Goal: Task Accomplishment & Management: Use online tool/utility

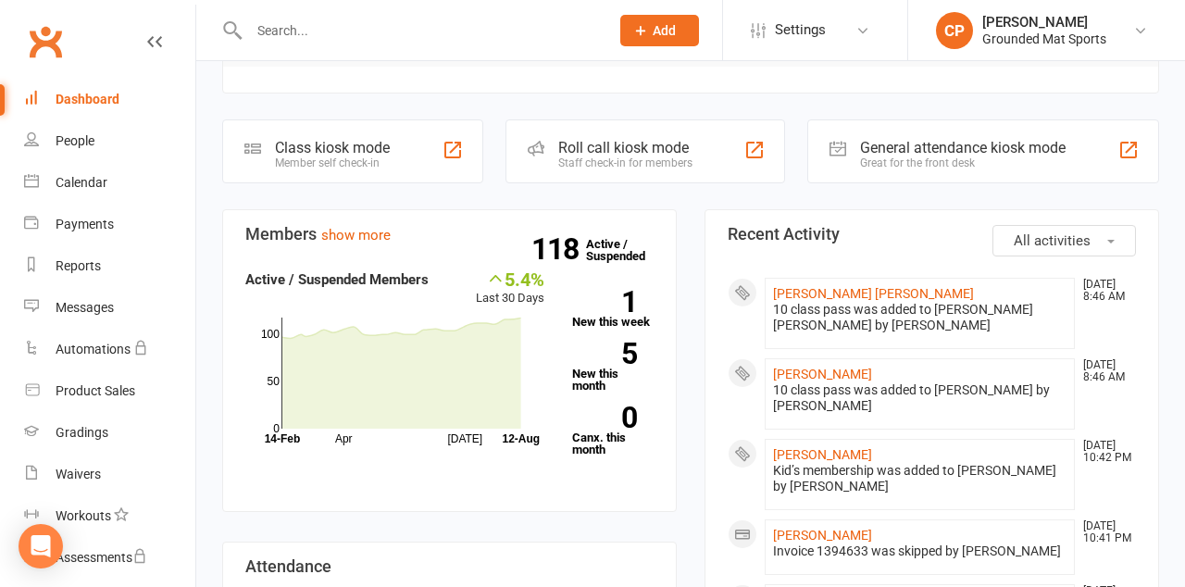
scroll to position [361, 0]
click at [424, 146] on div "Class kiosk mode Member self check-in" at bounding box center [352, 152] width 261 height 64
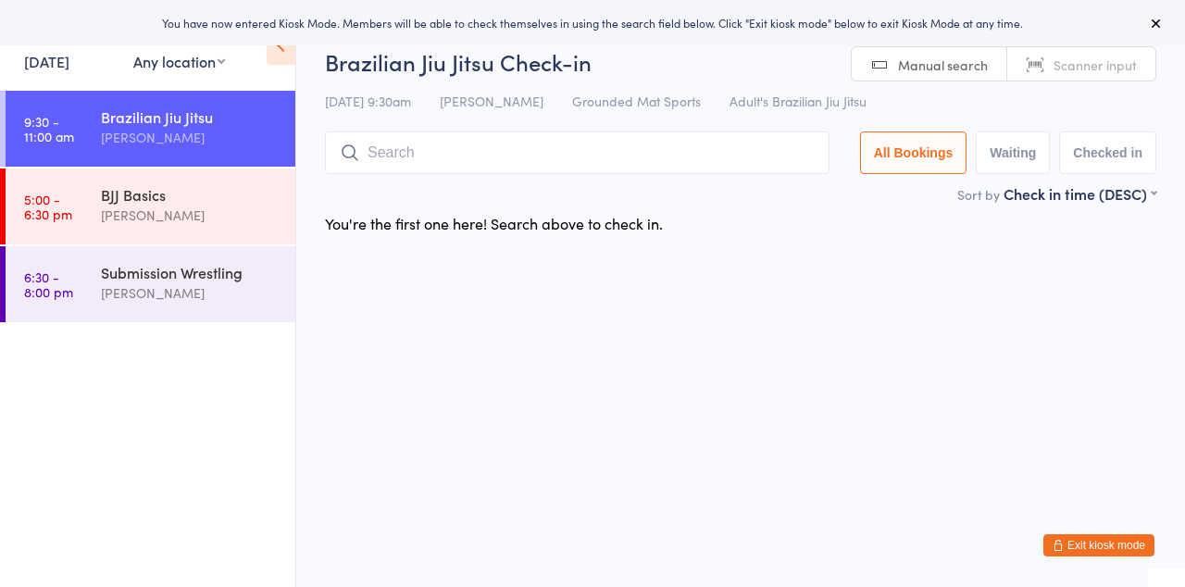
click at [572, 105] on span "Grounded Mat Sports" at bounding box center [636, 101] width 129 height 19
click at [527, 161] on input "search" at bounding box center [577, 152] width 504 height 43
type input "Kazuma"
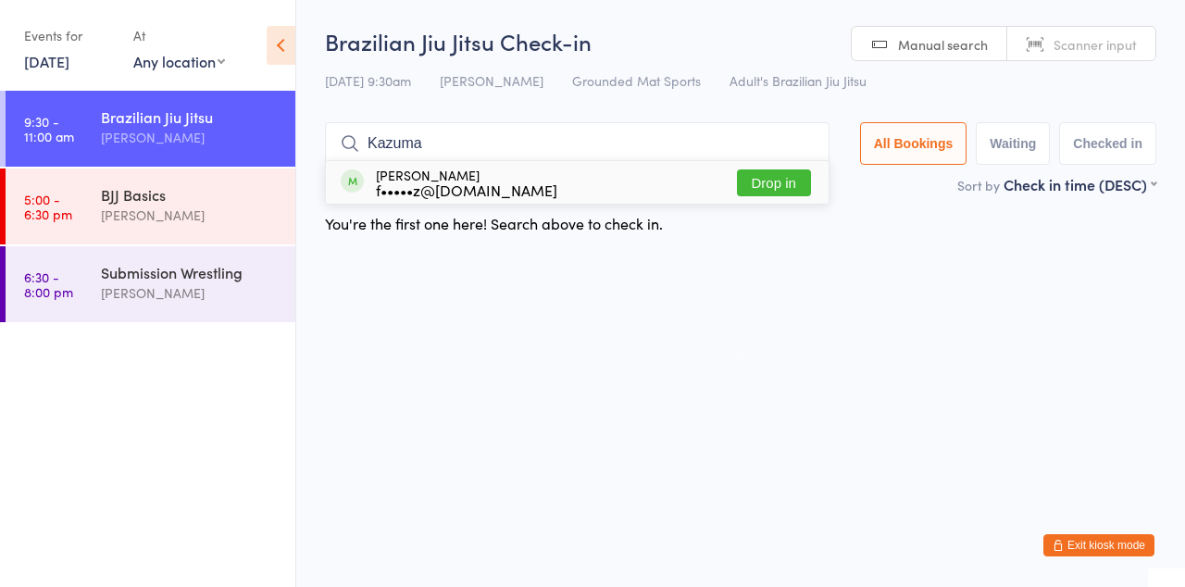
click at [785, 189] on button "Drop in" at bounding box center [774, 182] width 74 height 27
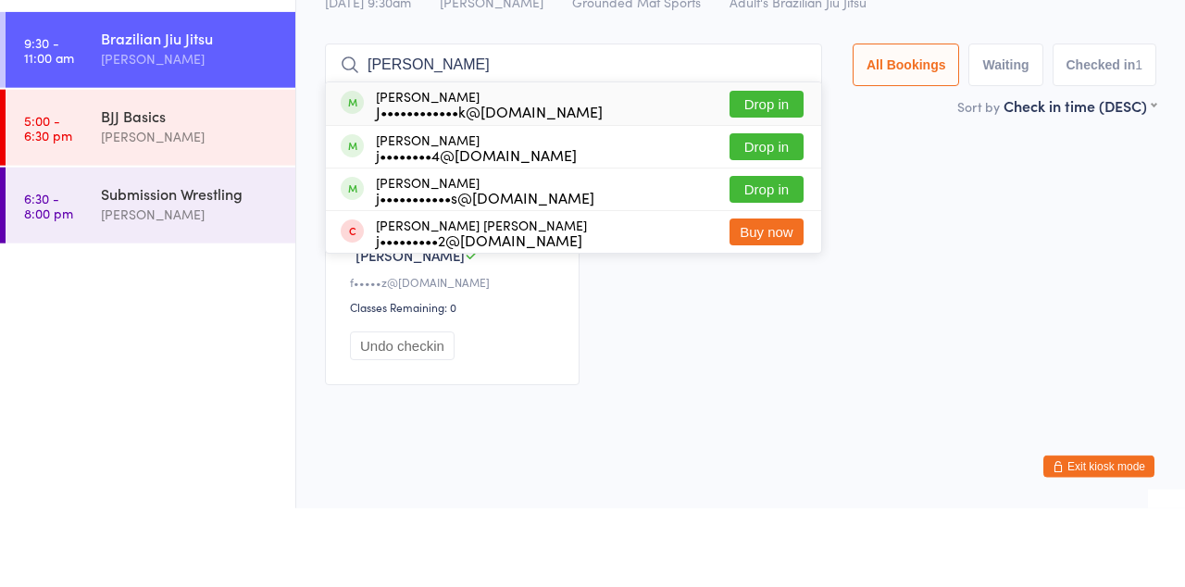
type input "James"
click at [787, 180] on button "Drop in" at bounding box center [766, 182] width 74 height 27
